Goal: Information Seeking & Learning: Learn about a topic

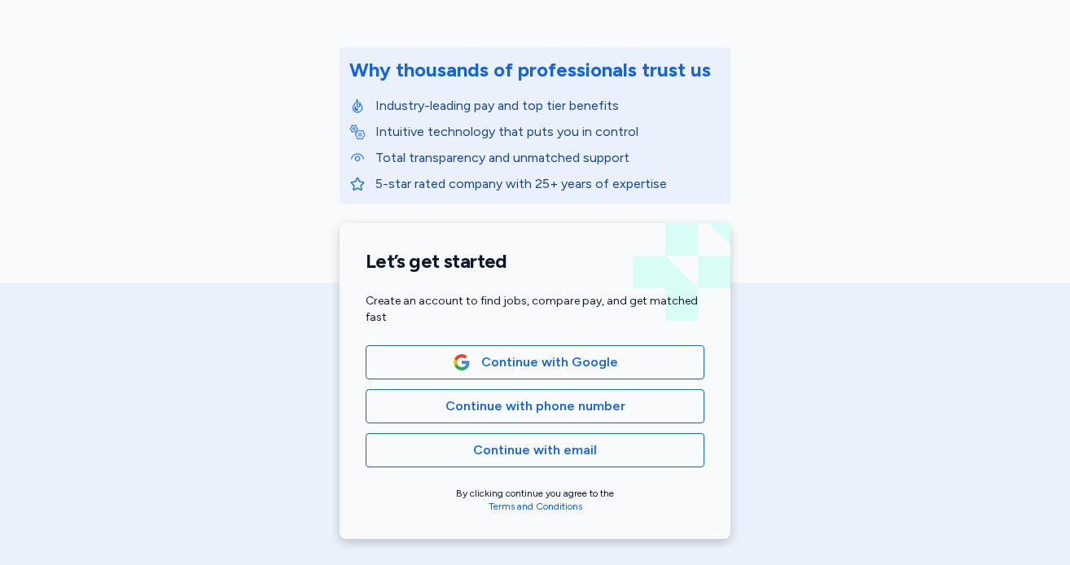
scroll to position [174, 0]
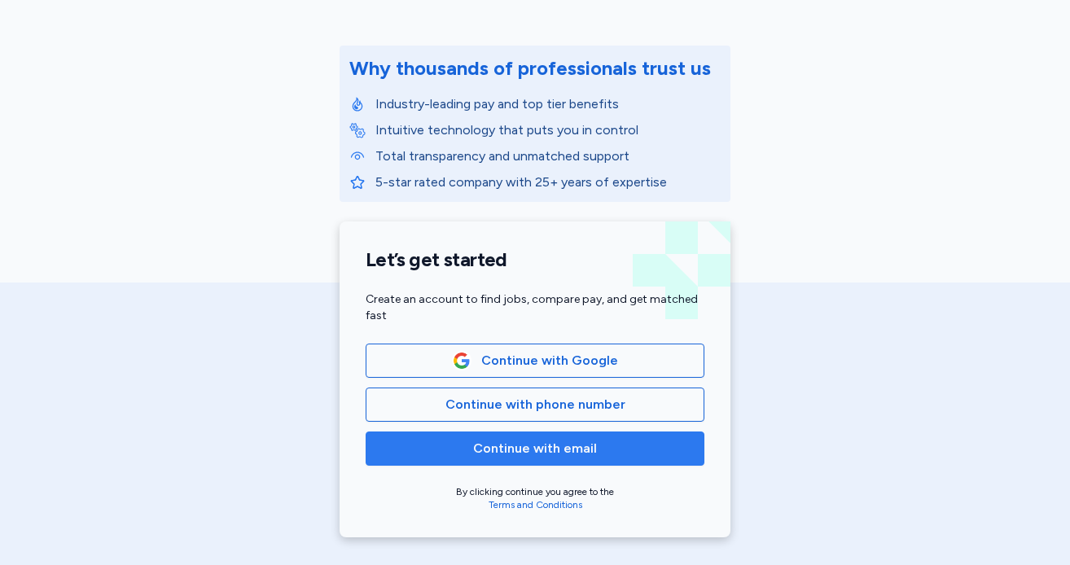
click at [510, 446] on span "Continue with email" at bounding box center [535, 449] width 124 height 20
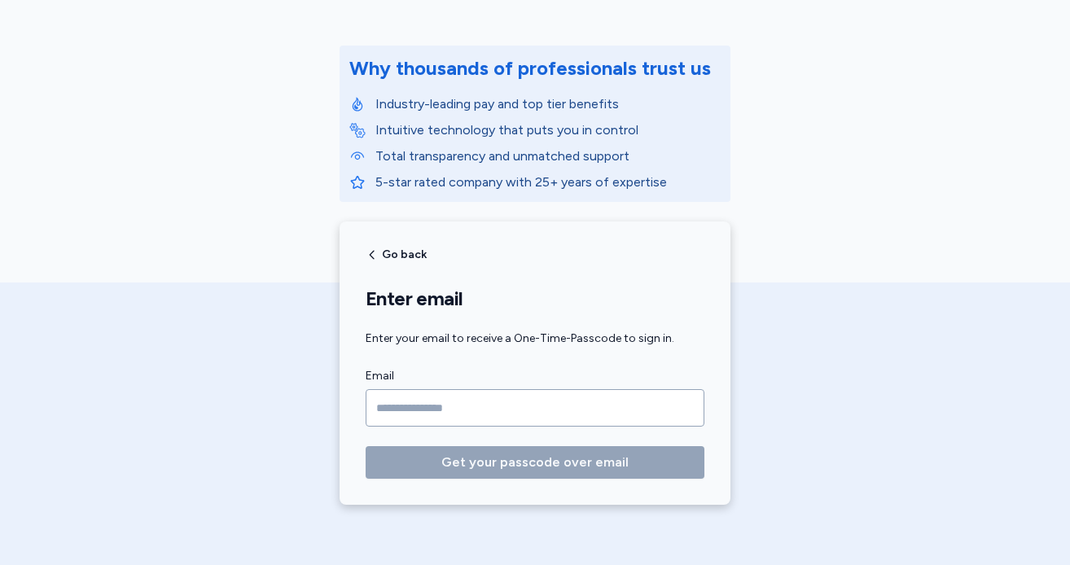
click at [502, 385] on label "Email" at bounding box center [535, 376] width 339 height 20
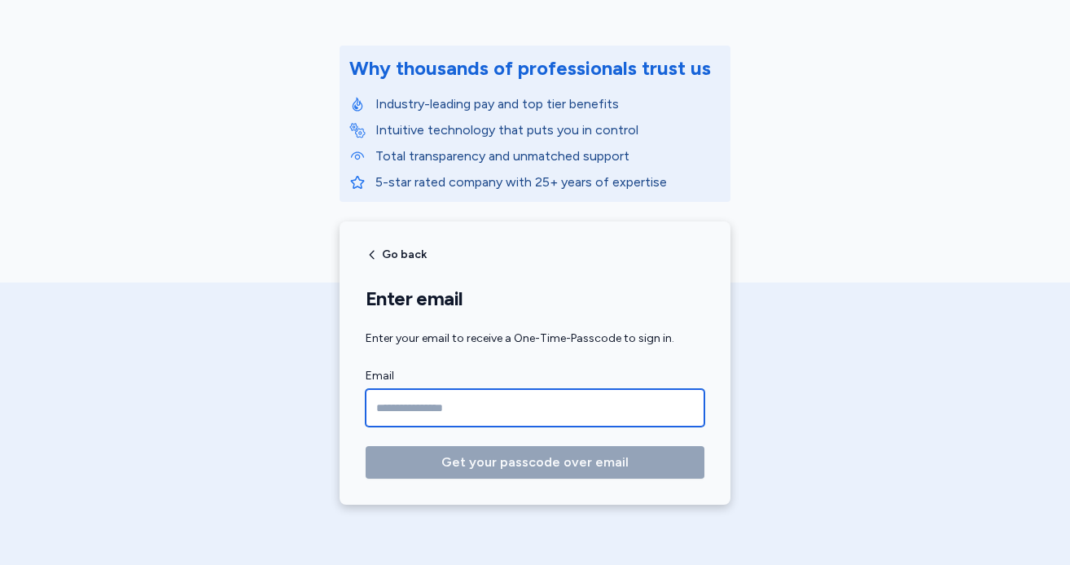
click at [502, 406] on input "Email" at bounding box center [535, 407] width 339 height 37
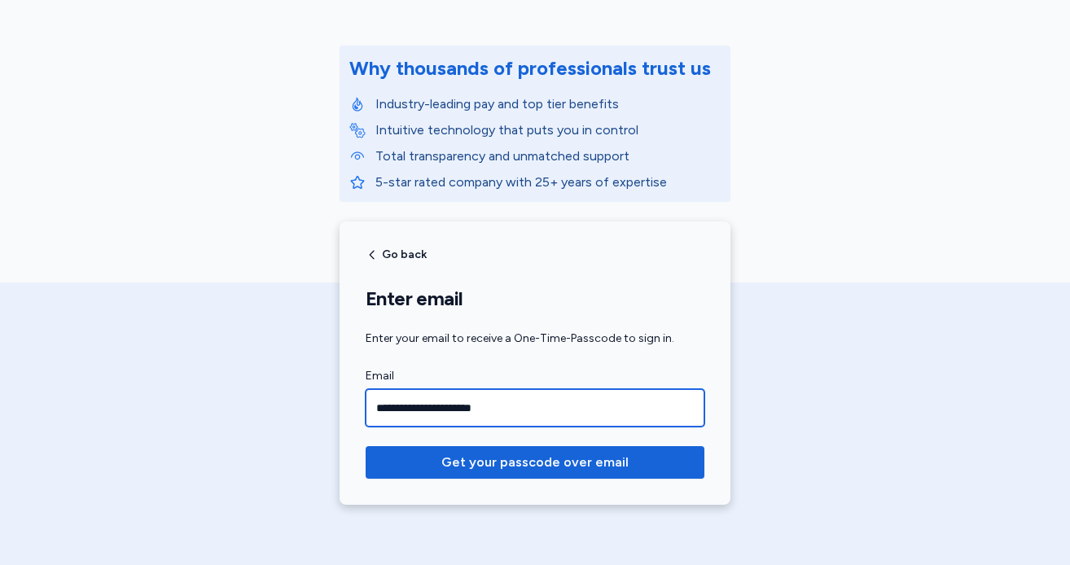
type input "**********"
click at [366, 446] on button "Get your passcode over email" at bounding box center [535, 462] width 339 height 33
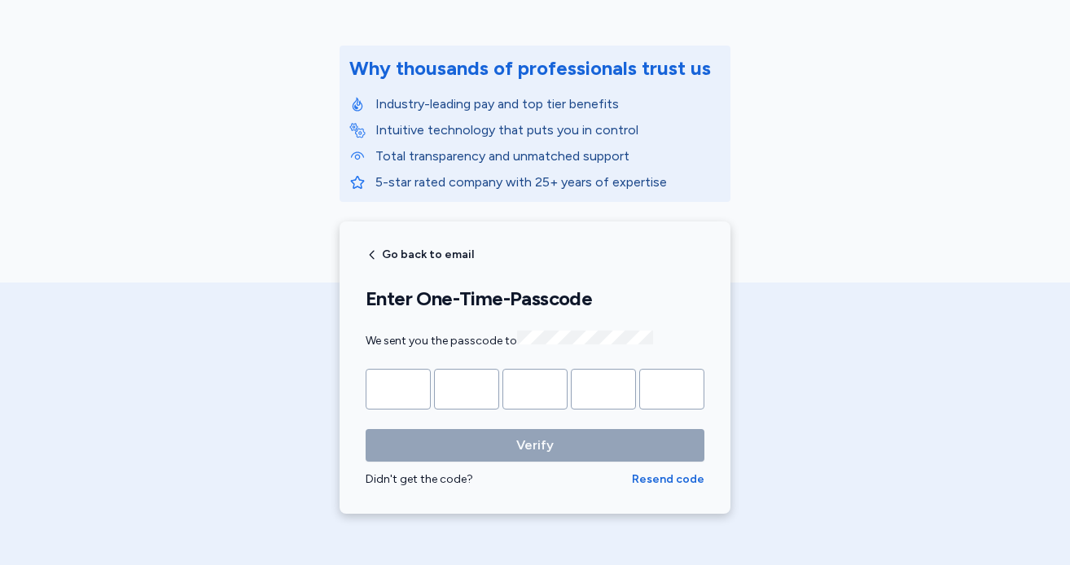
type input "*"
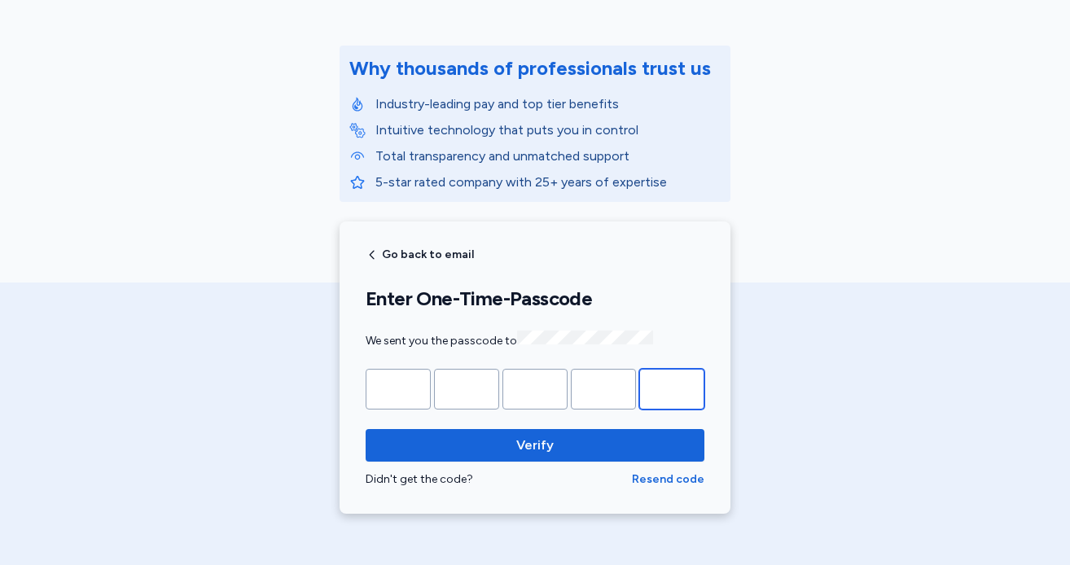
type input "*"
click at [366, 429] on button "Verify" at bounding box center [535, 445] width 339 height 33
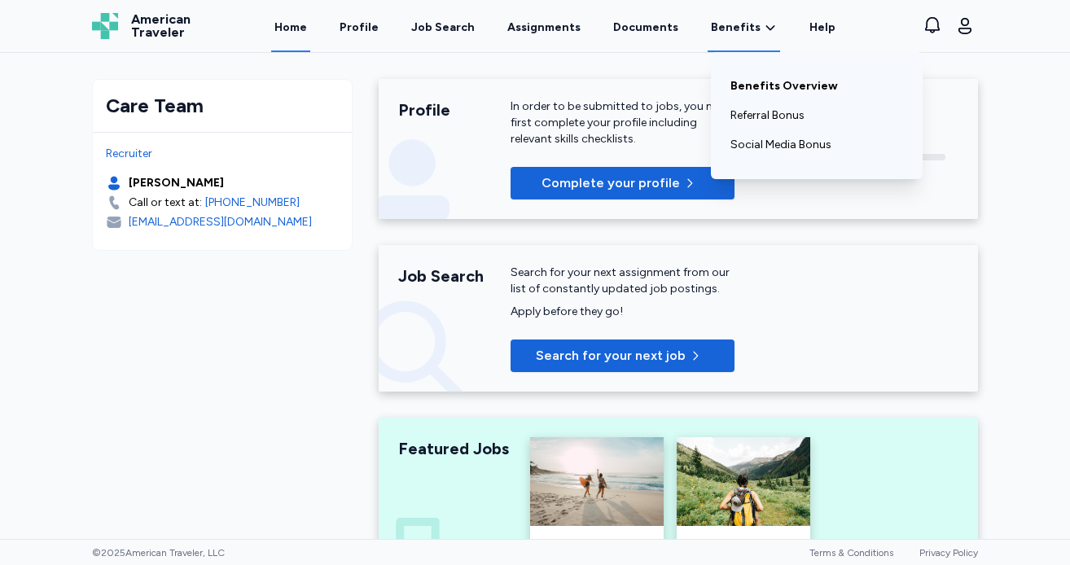
click at [744, 82] on link "Benefits Overview" at bounding box center [817, 86] width 173 height 29
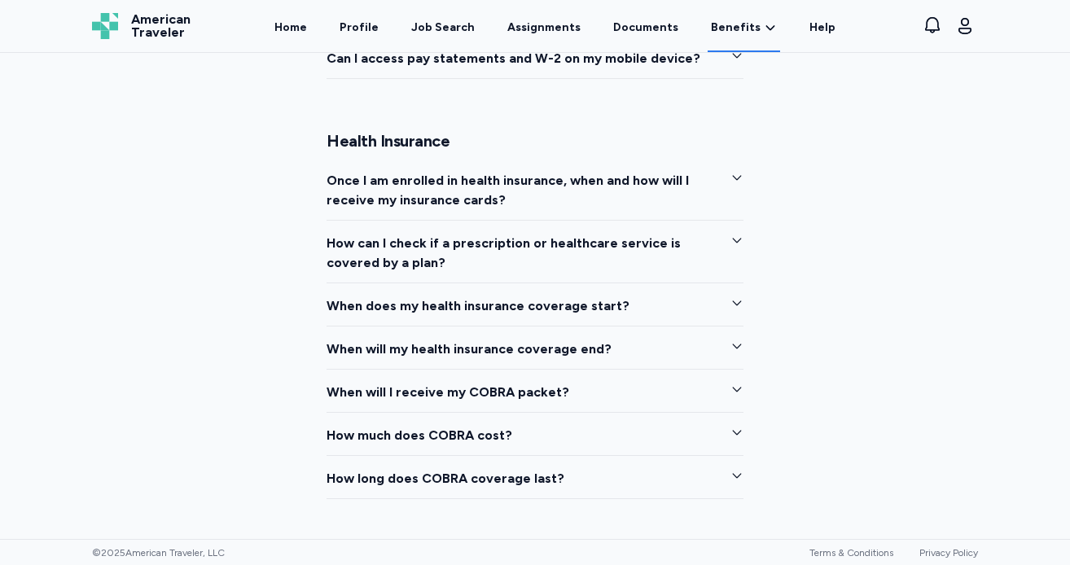
scroll to position [1889, 0]
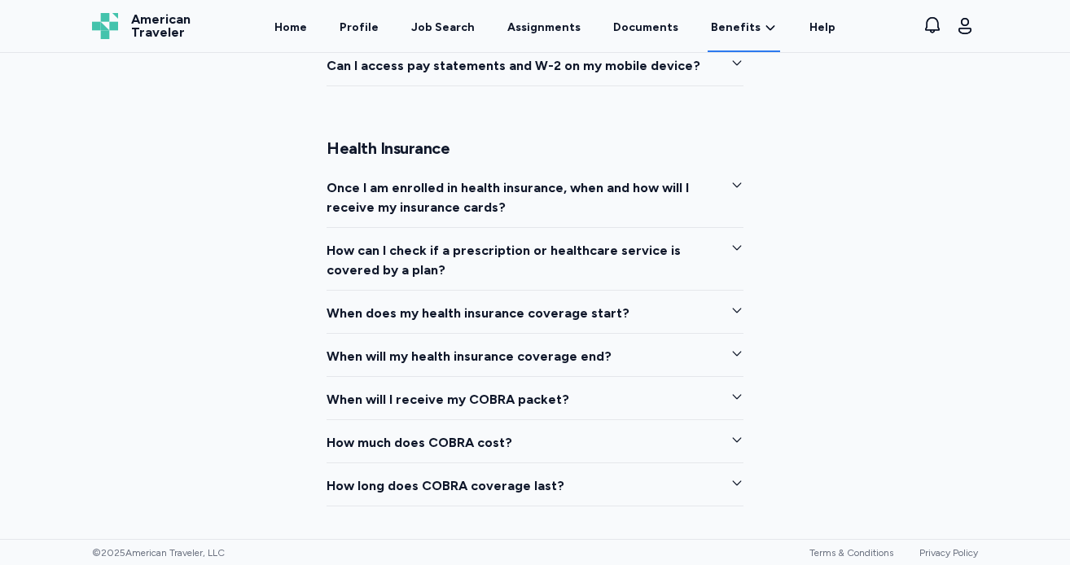
click at [565, 193] on span "Once I am enrolled in health insurance, when and how will I receive my insuranc…" at bounding box center [522, 197] width 391 height 39
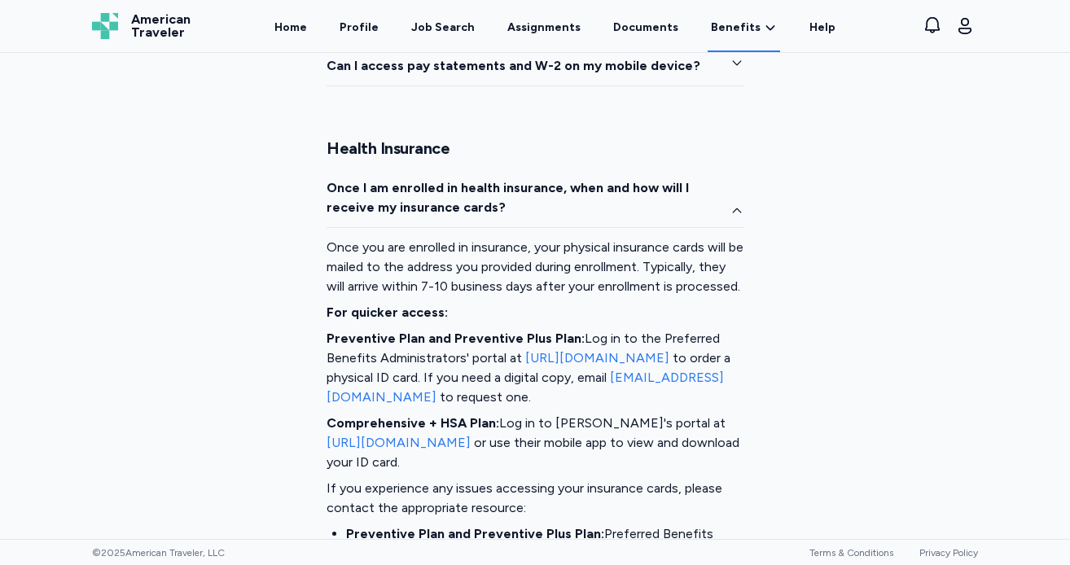
click at [565, 193] on span "Once I am enrolled in health insurance, when and how will I receive my insuranc…" at bounding box center [522, 197] width 391 height 39
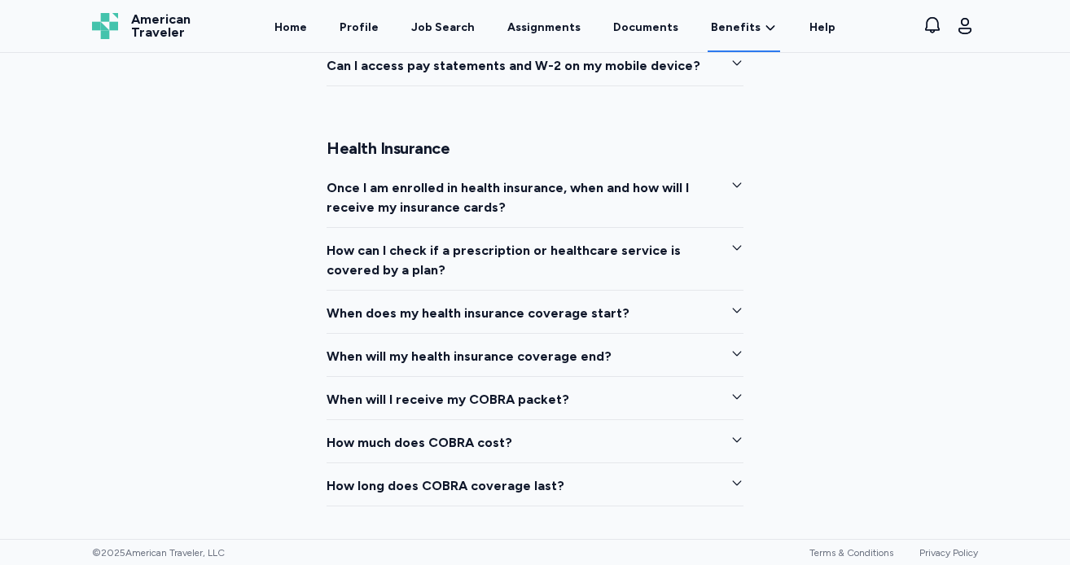
click at [531, 249] on span "How can I check if a prescription or healthcare service is covered by a plan?" at bounding box center [522, 260] width 391 height 39
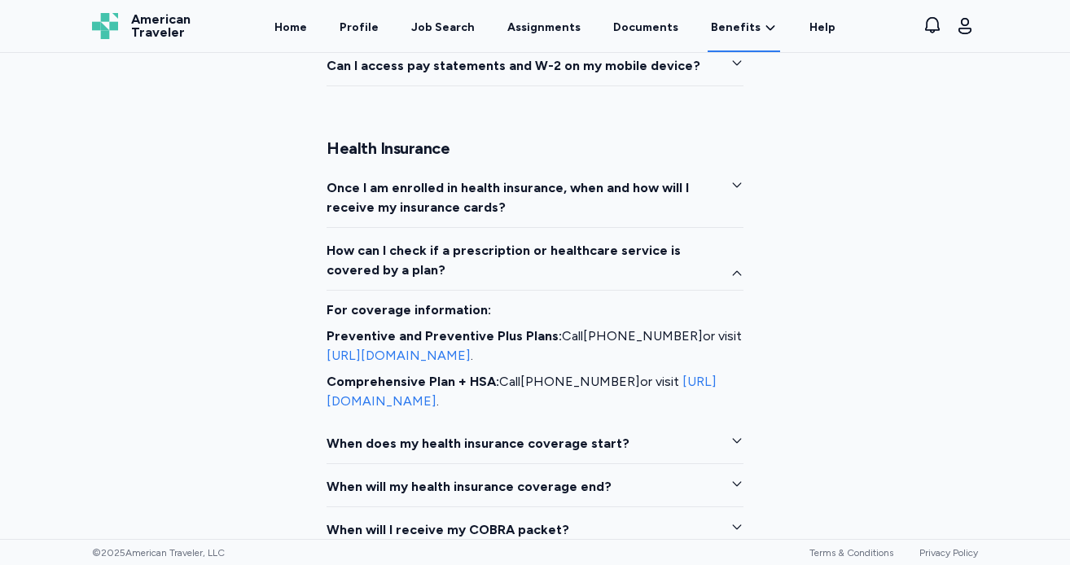
click at [531, 249] on span "How can I check if a prescription or healthcare service is covered by a plan?" at bounding box center [522, 260] width 391 height 39
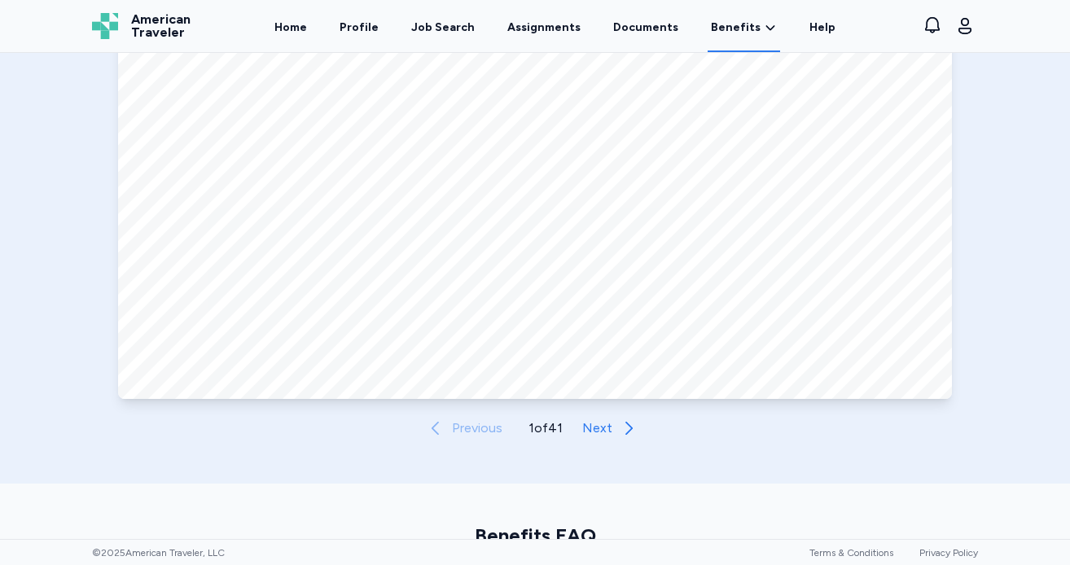
scroll to position [822, 0]
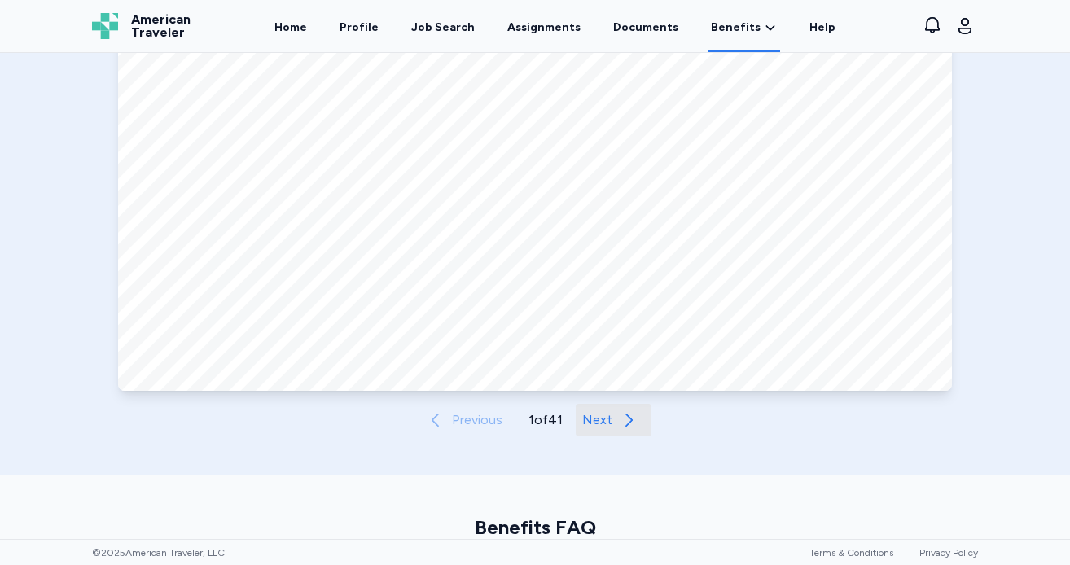
click at [600, 418] on span "Next" at bounding box center [597, 420] width 30 height 20
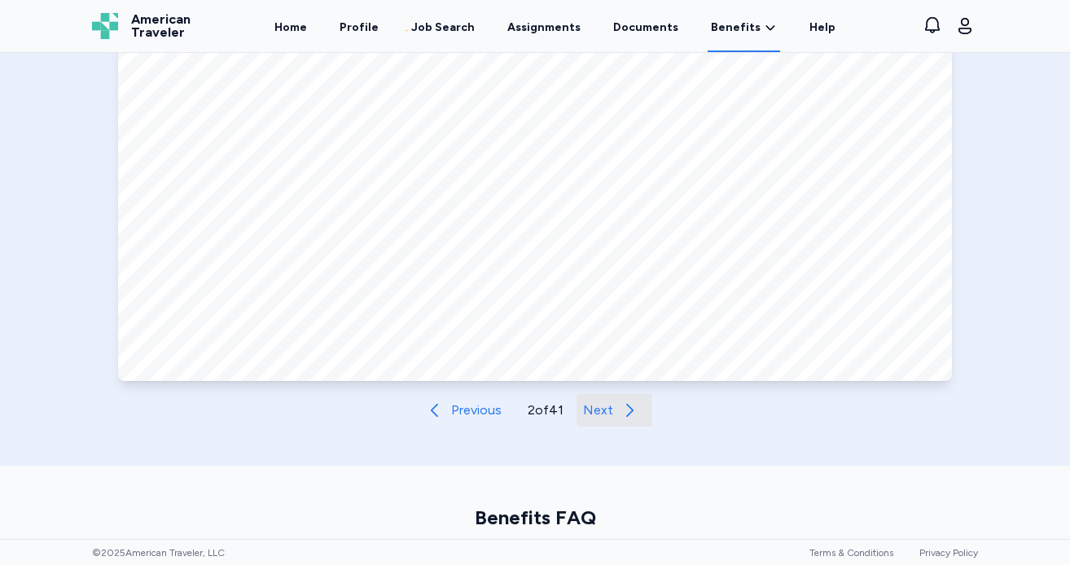
scroll to position [863, 0]
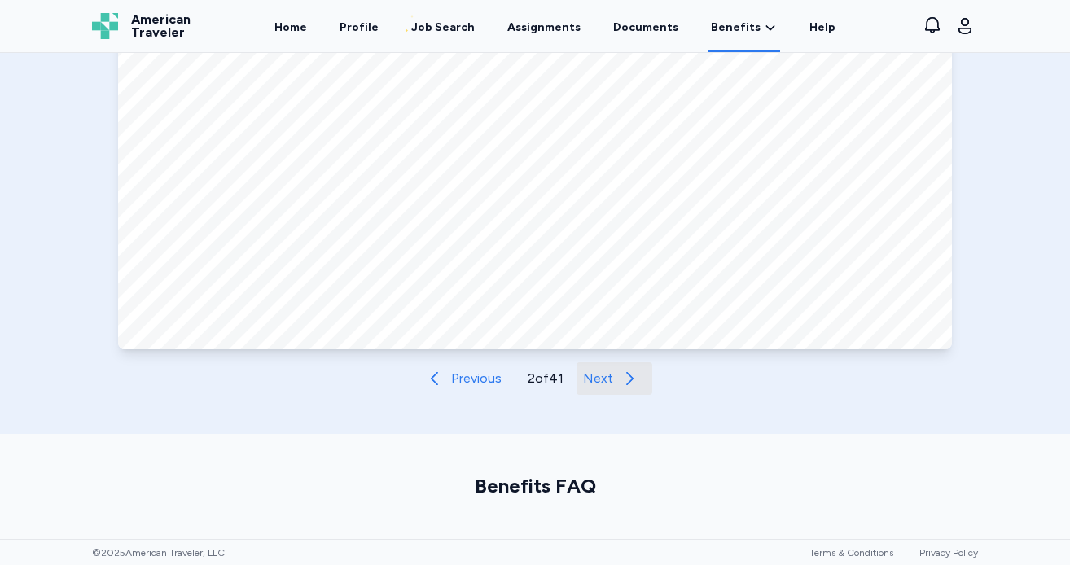
click at [592, 375] on span "Next" at bounding box center [598, 379] width 30 height 20
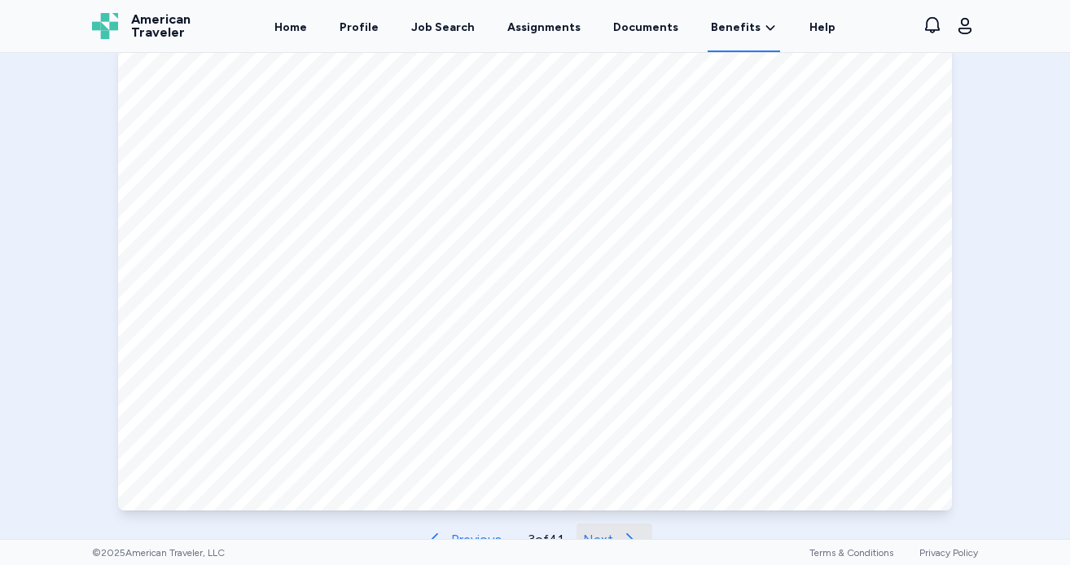
scroll to position [703, 0]
click at [604, 530] on span "Next" at bounding box center [598, 539] width 30 height 20
click at [603, 530] on span "Next" at bounding box center [599, 539] width 30 height 20
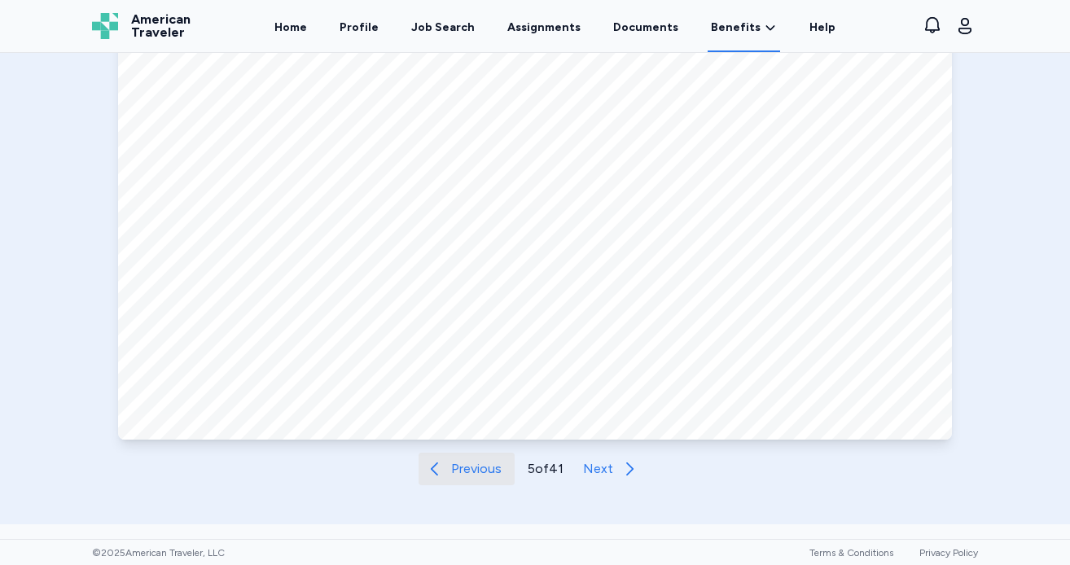
scroll to position [764, 0]
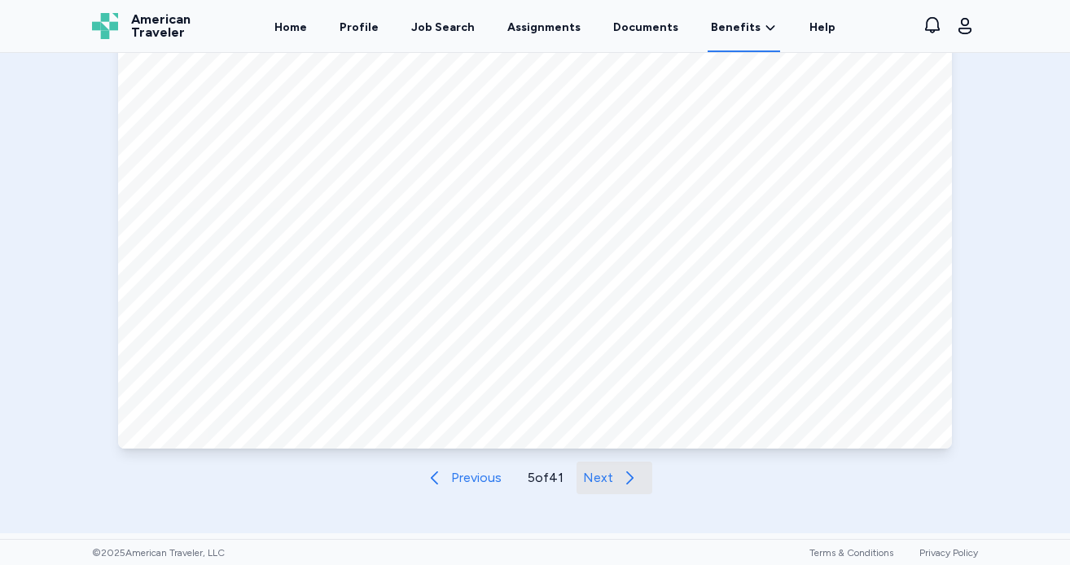
click at [608, 489] on button "Next" at bounding box center [615, 478] width 76 height 33
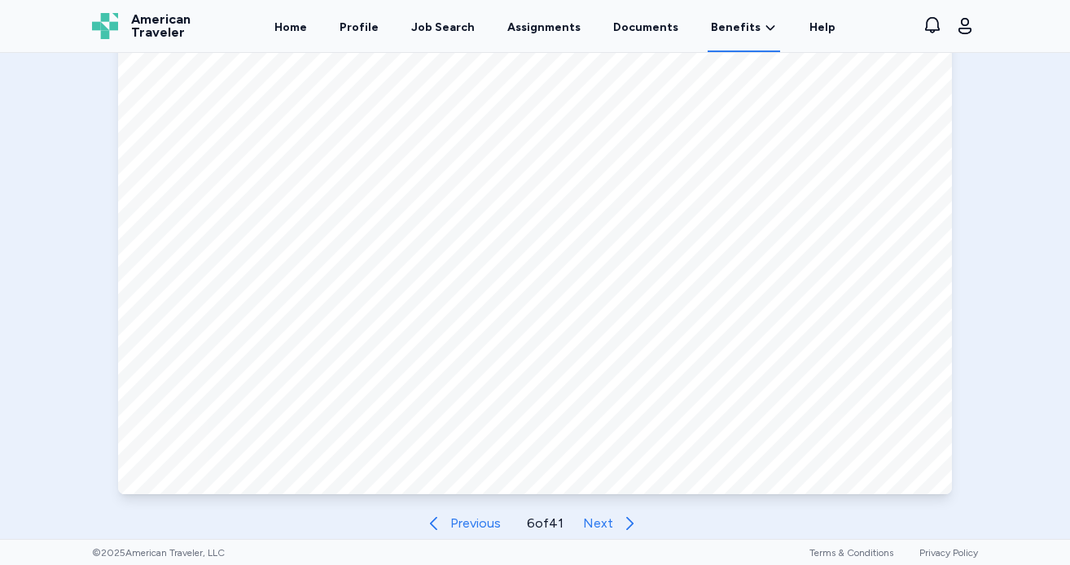
scroll to position [719, 0]
click at [593, 519] on span "Next" at bounding box center [598, 523] width 30 height 20
click at [599, 524] on span "Next" at bounding box center [598, 523] width 30 height 20
click at [600, 526] on span "Next" at bounding box center [598, 523] width 30 height 20
click at [460, 518] on span "Previous" at bounding box center [475, 523] width 50 height 20
